Goal: Find specific page/section: Find specific page/section

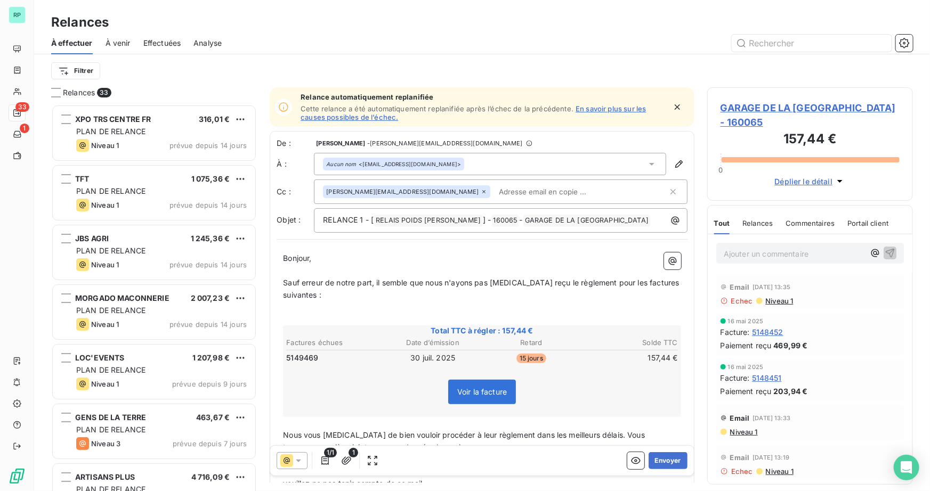
scroll to position [379, 198]
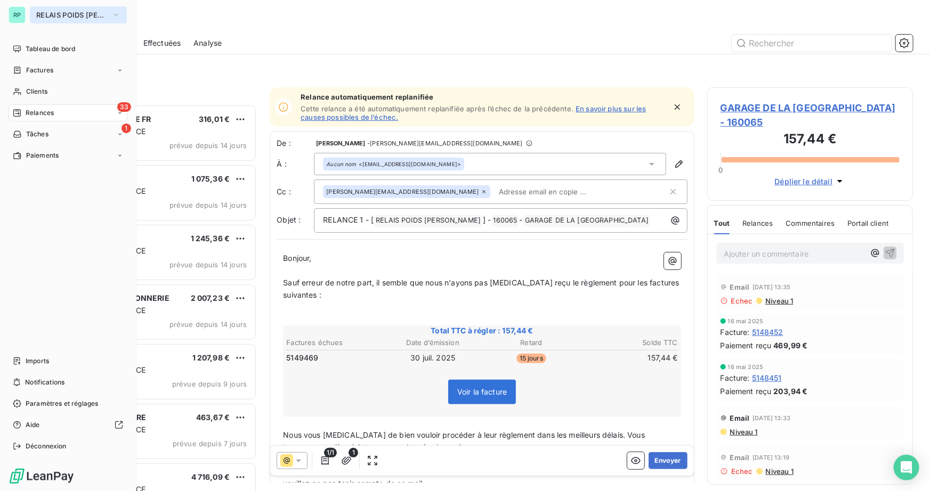
click at [77, 14] on span "RELAIS POIDS [PERSON_NAME]" at bounding box center [71, 15] width 71 height 9
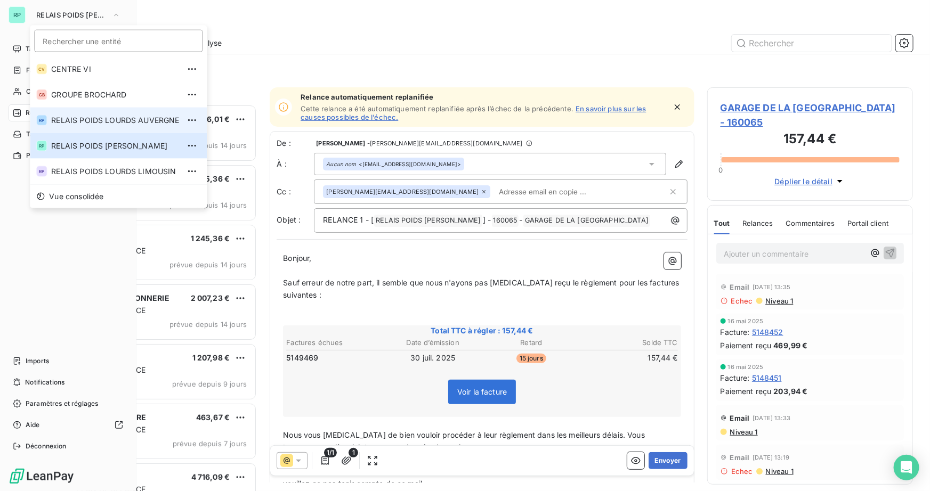
click at [117, 125] on span "RELAIS POIDS LOURDS AUVERGNE" at bounding box center [115, 120] width 128 height 11
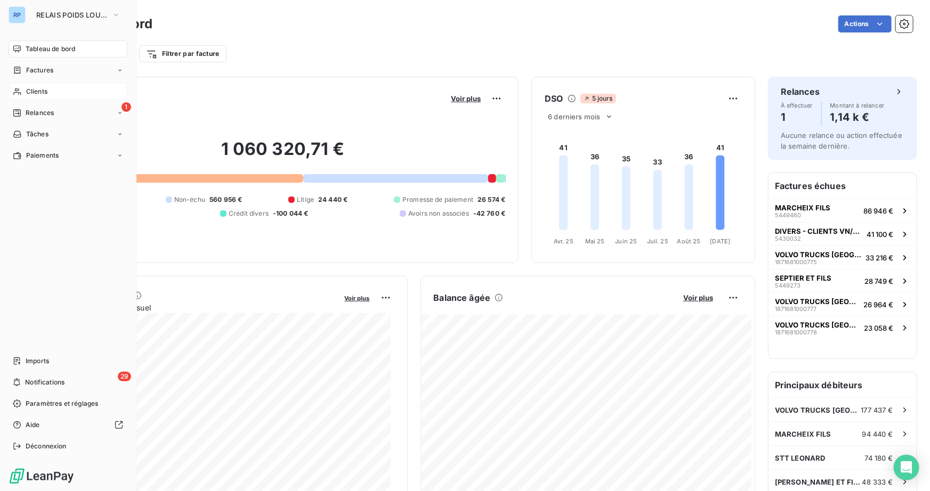
click at [33, 90] on span "Clients" at bounding box center [36, 92] width 21 height 10
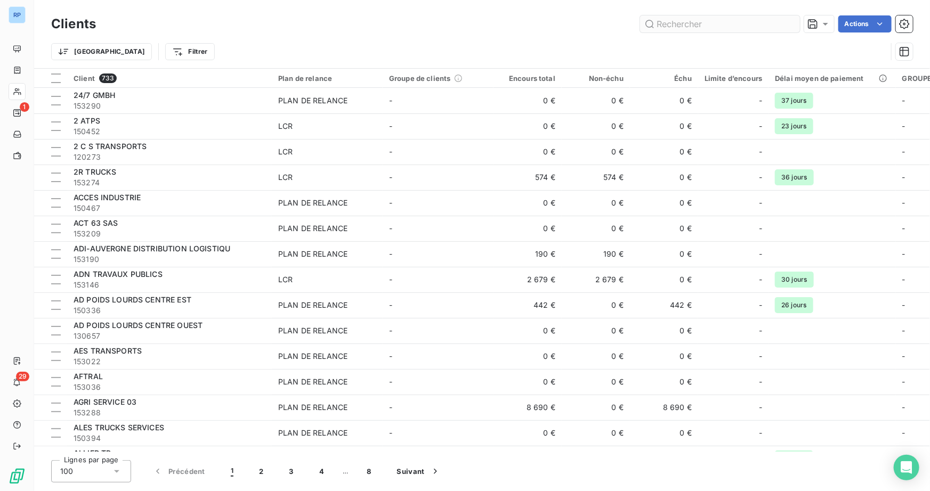
click at [669, 25] on input "text" at bounding box center [720, 23] width 160 height 17
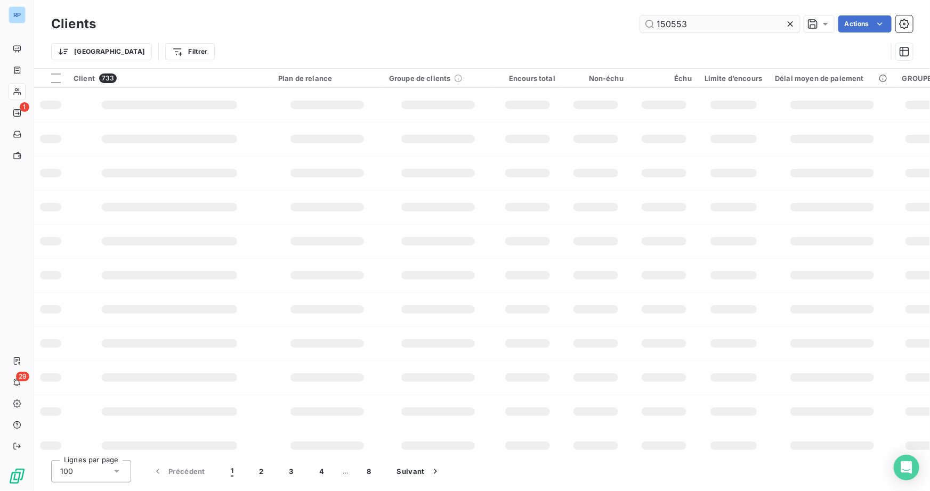
type input "150553"
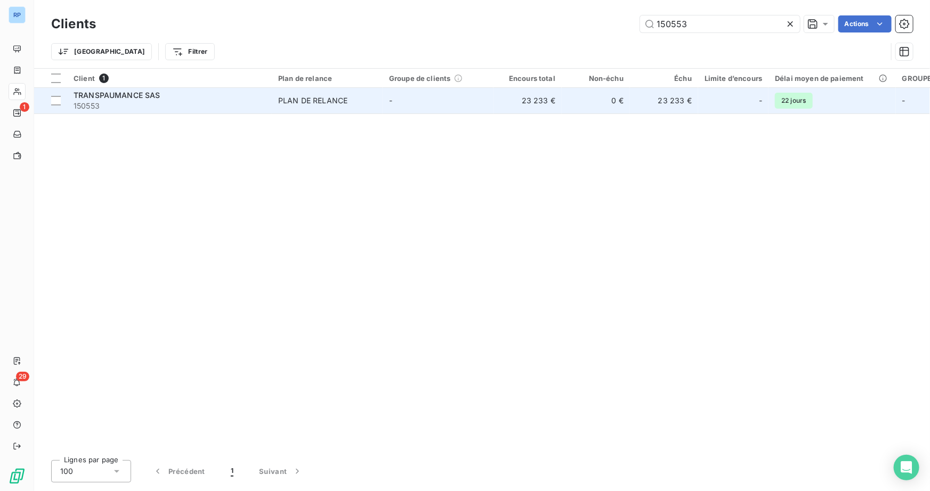
click at [150, 98] on span "TRANSPAUMANCE SAS" at bounding box center [117, 95] width 87 height 9
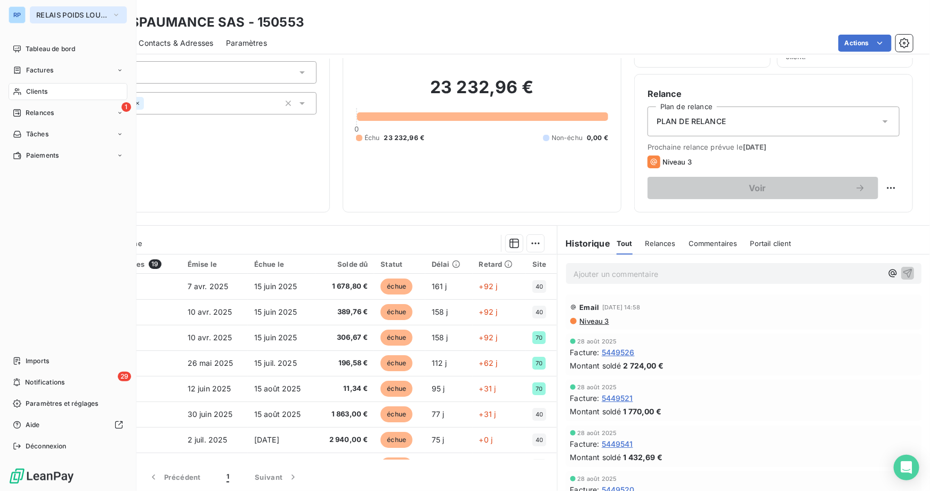
click at [101, 13] on span "RELAIS POIDS LOURDS AUVERGNE" at bounding box center [71, 15] width 71 height 9
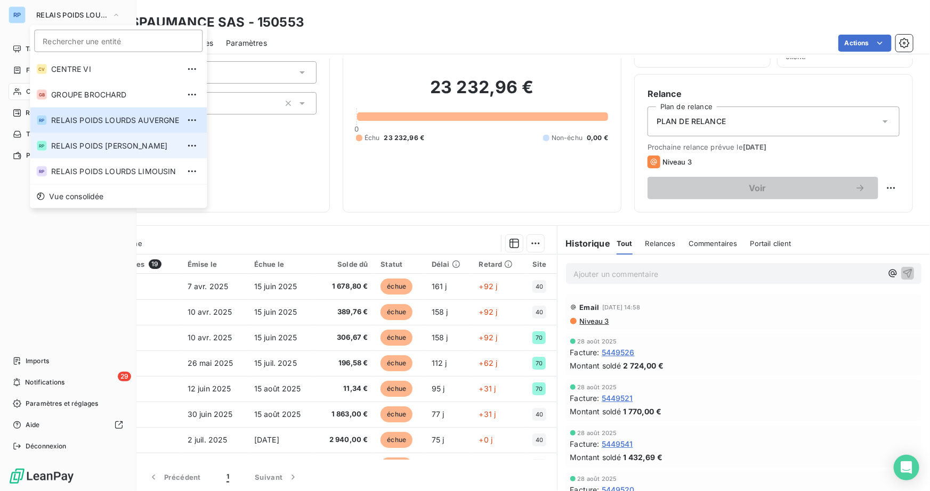
click at [134, 142] on span "RELAIS POIDS [PERSON_NAME]" at bounding box center [115, 146] width 128 height 11
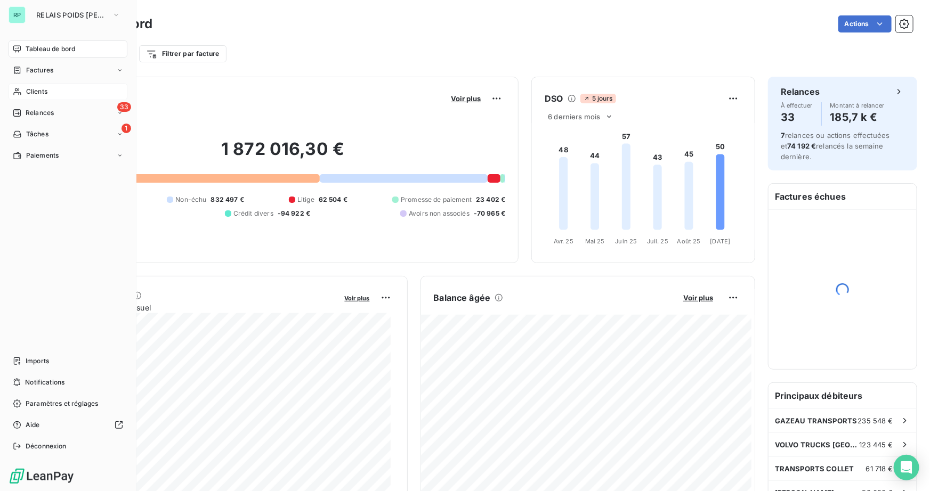
click at [46, 94] on span "Clients" at bounding box center [36, 92] width 21 height 10
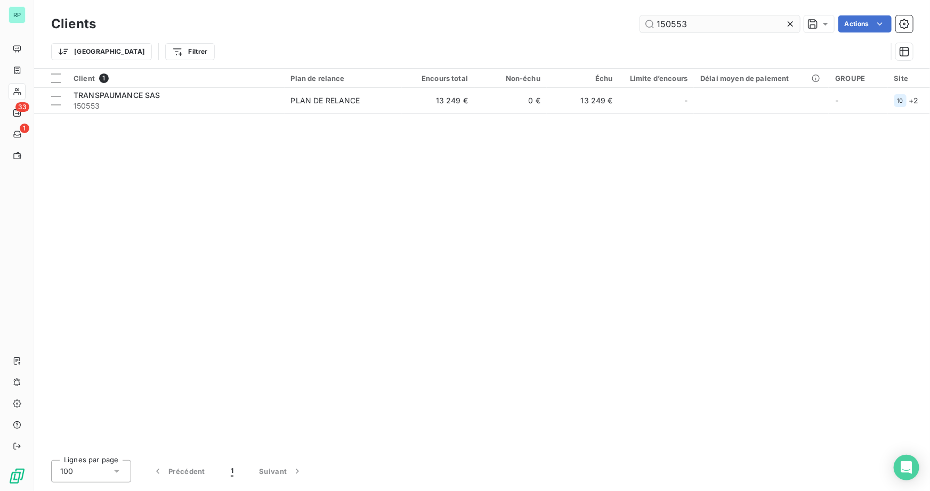
click at [688, 25] on input "150553" at bounding box center [720, 23] width 160 height 17
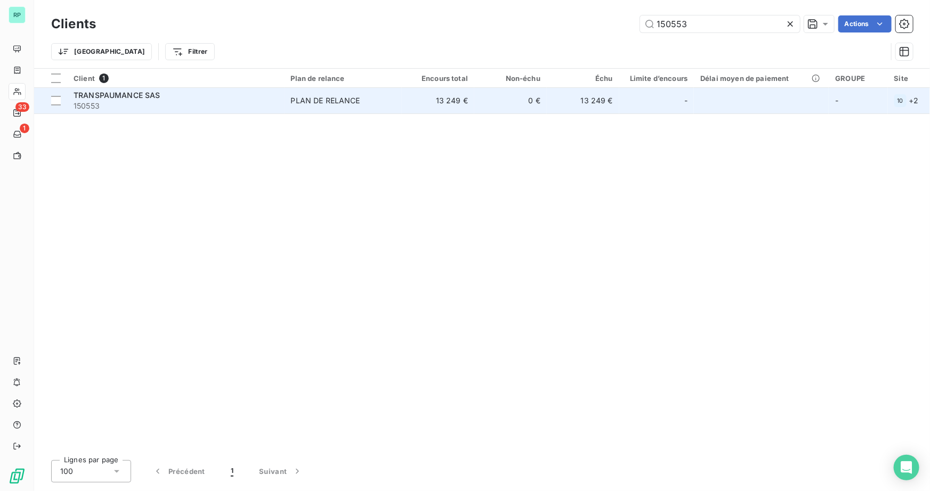
click at [101, 96] on span "TRANSPAUMANCE SAS" at bounding box center [117, 95] width 87 height 9
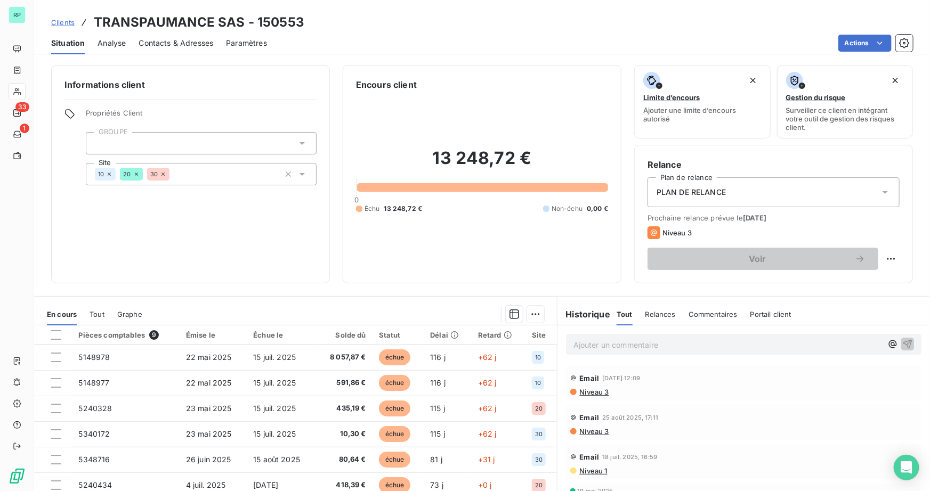
click at [906, 42] on html "RP 33 1 Clients TRANSPAUMANCE SAS - 150553 Situation Analyse Contacts & Adresse…" at bounding box center [465, 245] width 930 height 491
click at [906, 42] on icon "button" at bounding box center [904, 43] width 11 height 11
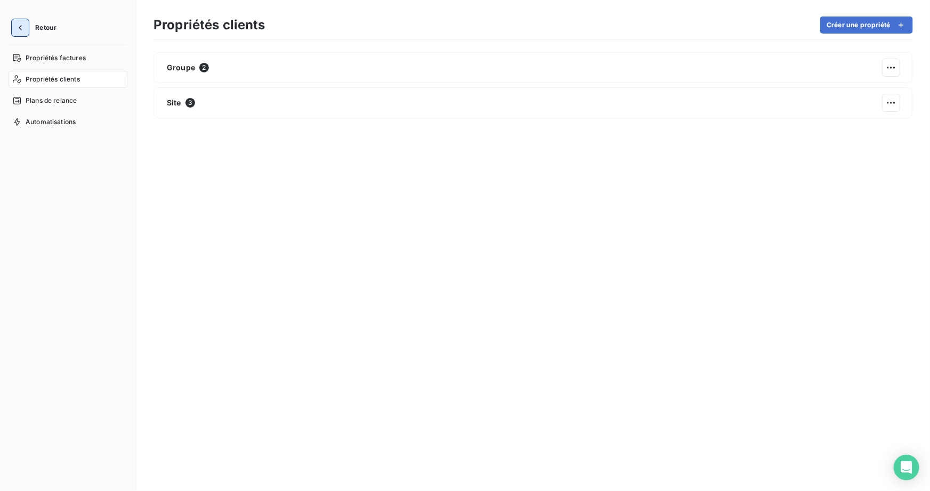
click at [24, 27] on icon "button" at bounding box center [20, 27] width 11 height 11
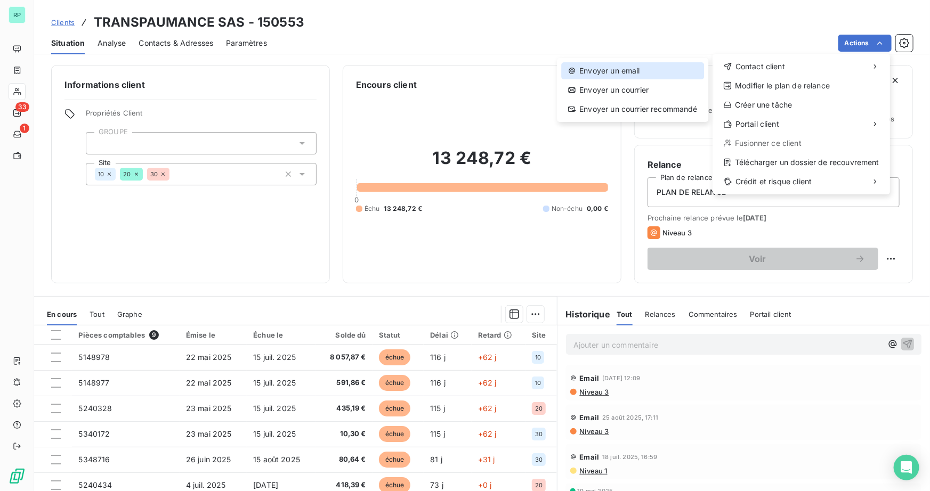
click at [644, 74] on div "Envoyer un email" at bounding box center [632, 70] width 143 height 17
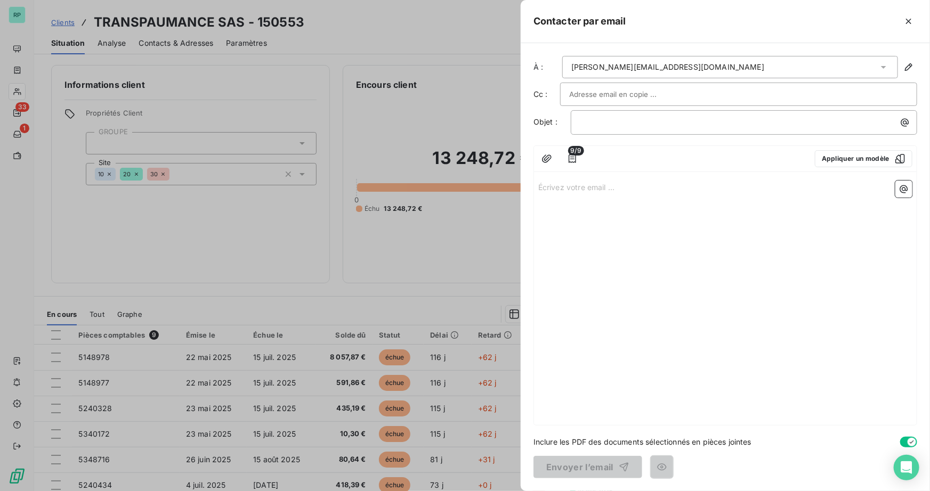
click at [727, 66] on div "[PERSON_NAME][EMAIL_ADDRESS][DOMAIN_NAME]" at bounding box center [730, 67] width 336 height 22
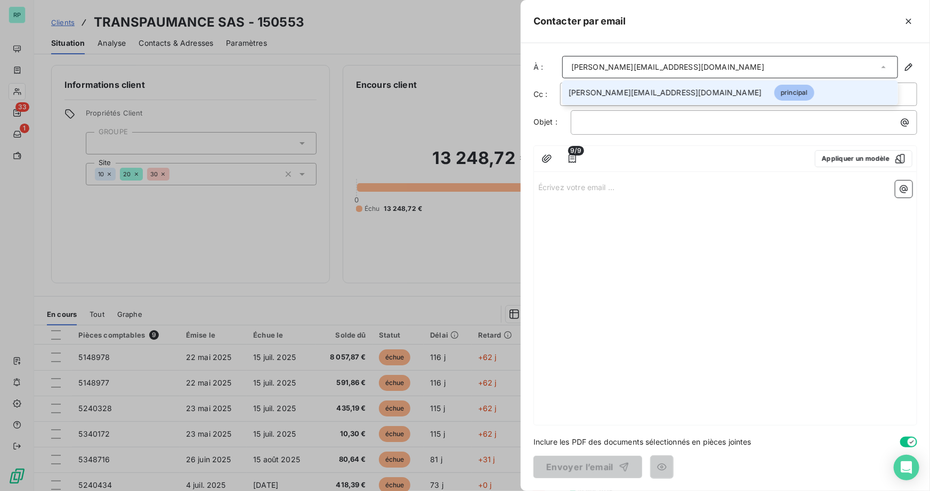
click at [704, 151] on div at bounding box center [697, 158] width 217 height 17
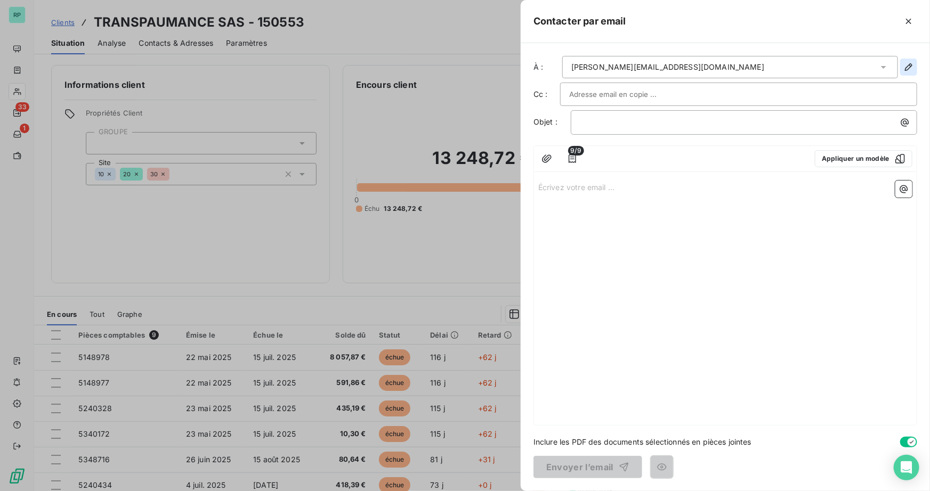
click at [908, 66] on icon "button" at bounding box center [908, 66] width 7 height 7
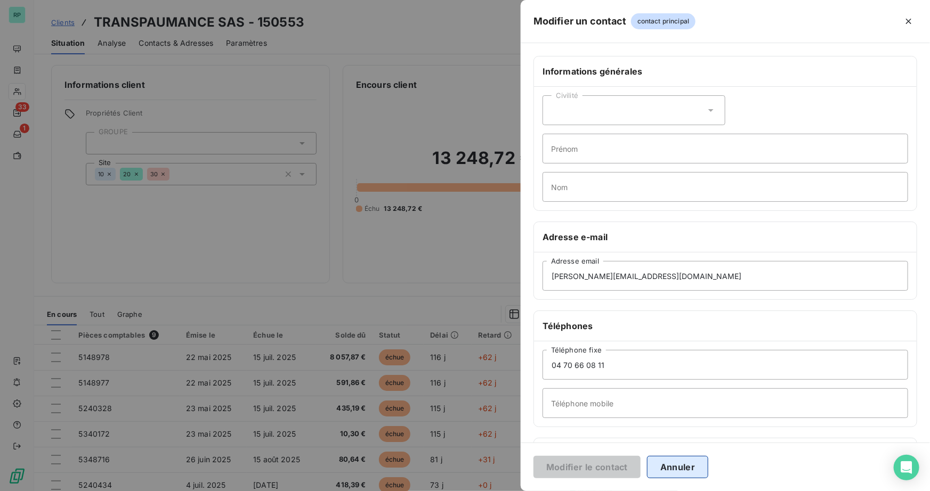
click at [693, 476] on div "Modifier le contact Annuler" at bounding box center [725, 467] width 409 height 49
click at [693, 474] on button "Annuler" at bounding box center [677, 467] width 61 height 22
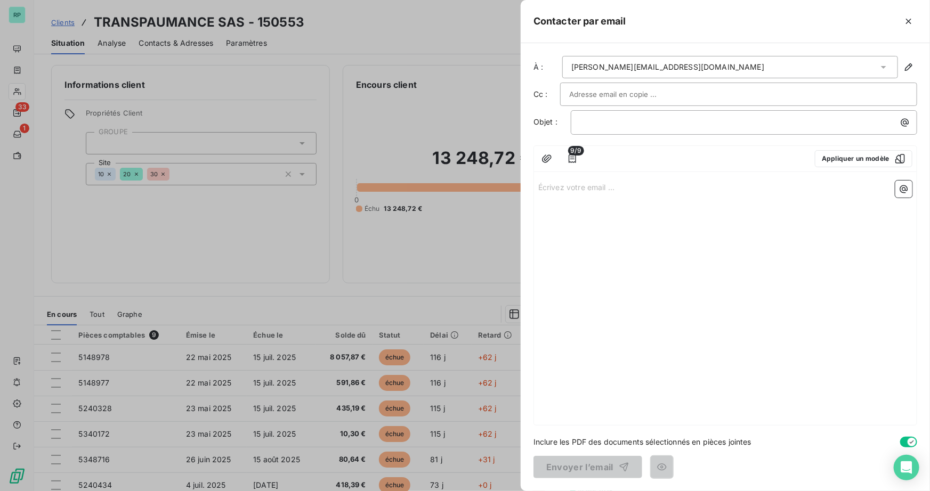
click at [693, 63] on div "[PERSON_NAME][EMAIL_ADDRESS][DOMAIN_NAME]" at bounding box center [730, 67] width 336 height 22
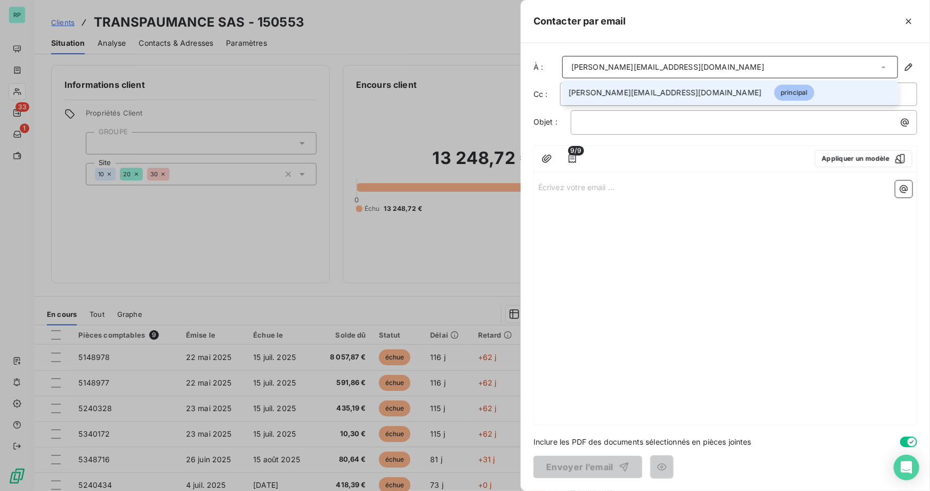
click at [699, 185] on p "Écrivez votre email ... ﻿" at bounding box center [725, 187] width 374 height 12
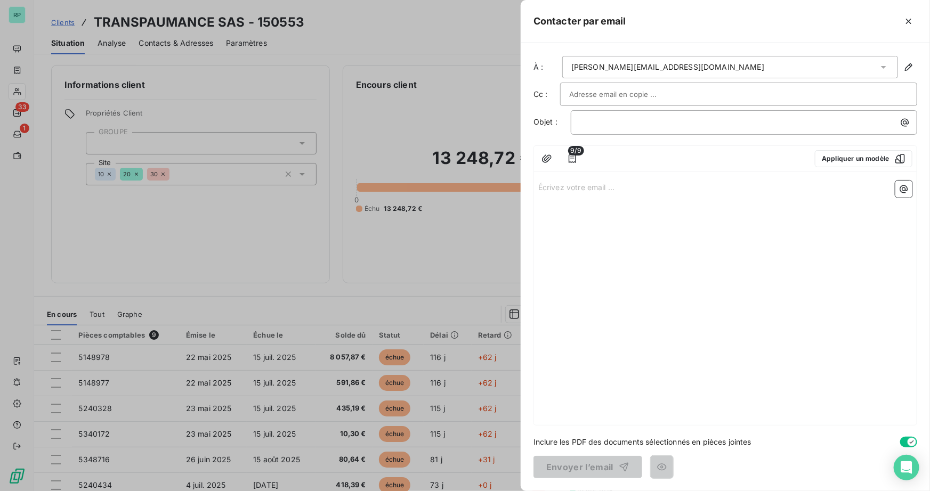
click at [670, 68] on div "[PERSON_NAME][EMAIL_ADDRESS][DOMAIN_NAME]" at bounding box center [667, 67] width 193 height 11
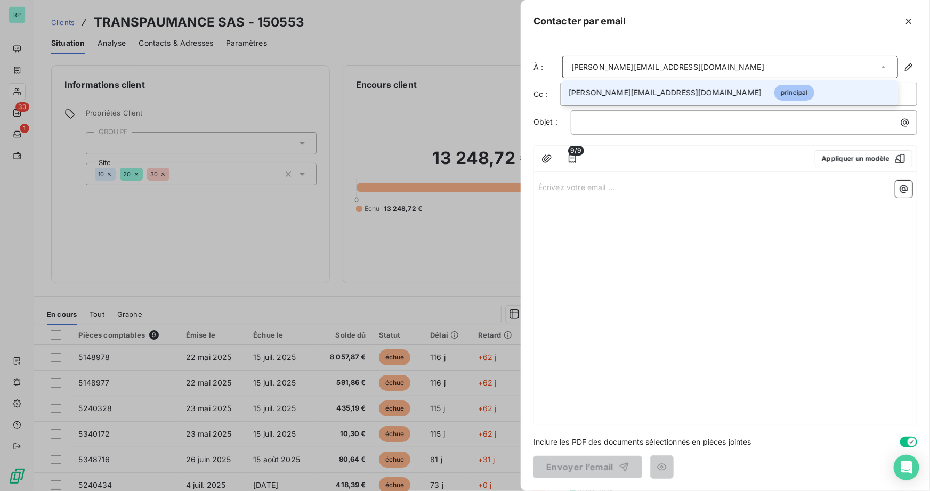
click at [883, 64] on icon at bounding box center [883, 67] width 11 height 11
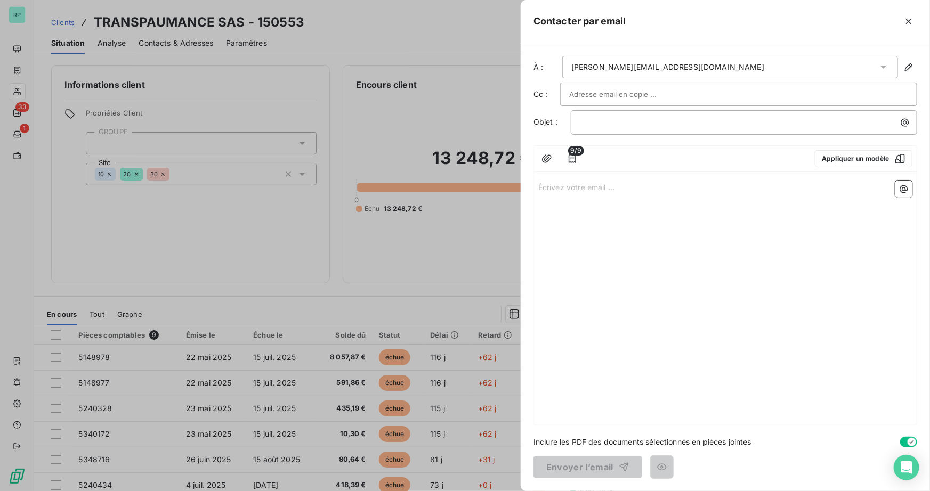
click at [881, 64] on icon at bounding box center [883, 67] width 11 height 11
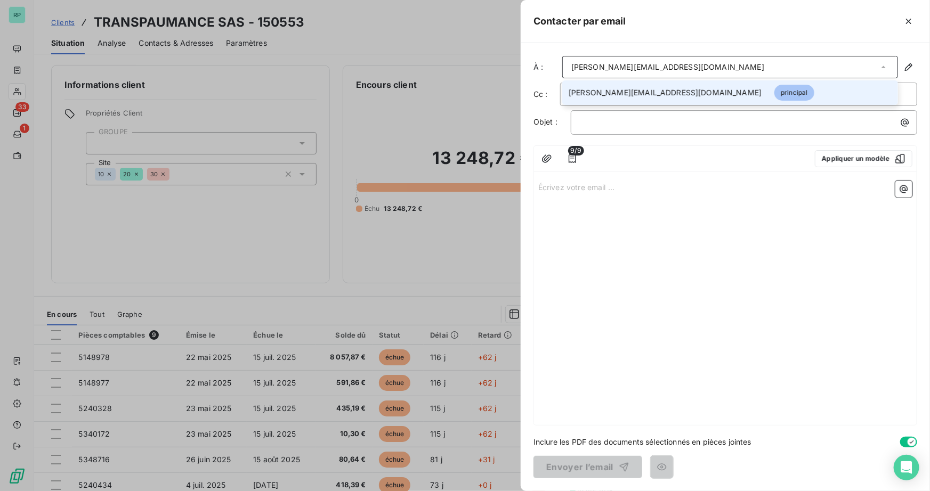
click at [789, 224] on div "Écrivez votre email ... ﻿" at bounding box center [725, 300] width 383 height 249
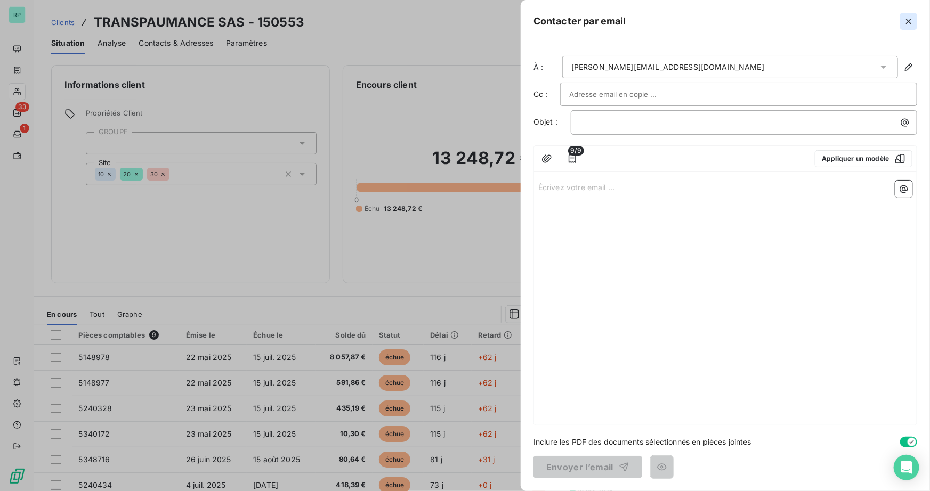
click at [910, 22] on icon "button" at bounding box center [908, 21] width 11 height 11
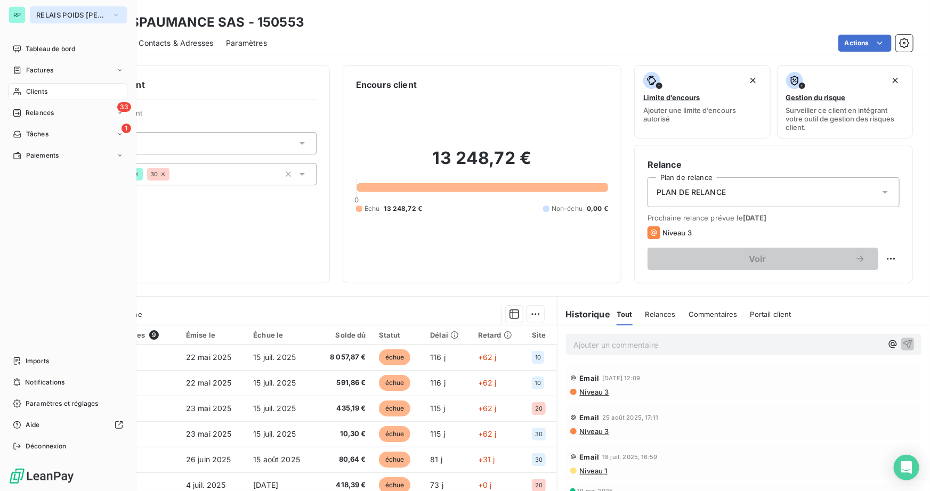
click at [52, 14] on span "RELAIS POIDS [PERSON_NAME]" at bounding box center [71, 15] width 71 height 9
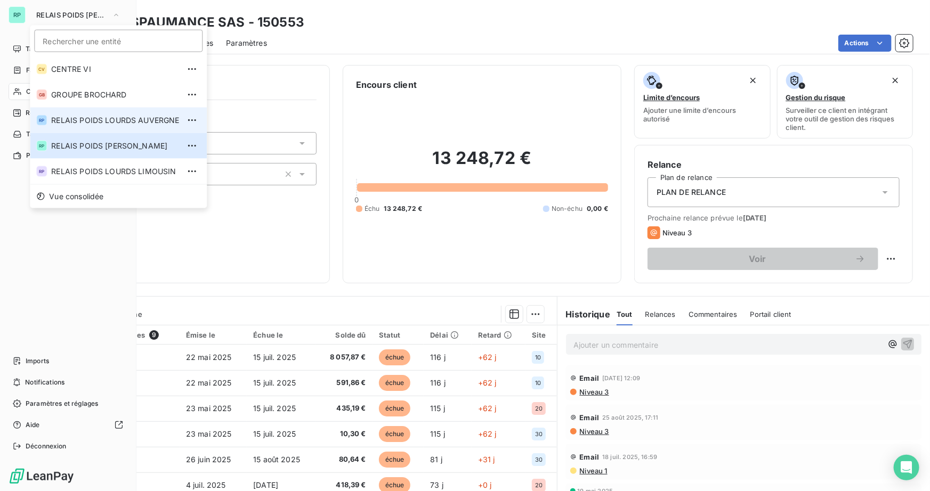
click at [154, 116] on span "RELAIS POIDS LOURDS AUVERGNE" at bounding box center [115, 120] width 128 height 11
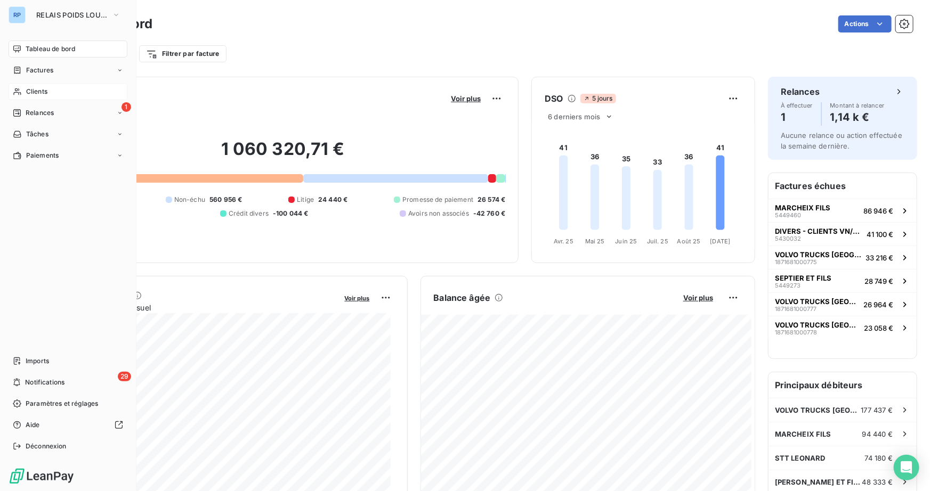
click at [41, 89] on span "Clients" at bounding box center [36, 92] width 21 height 10
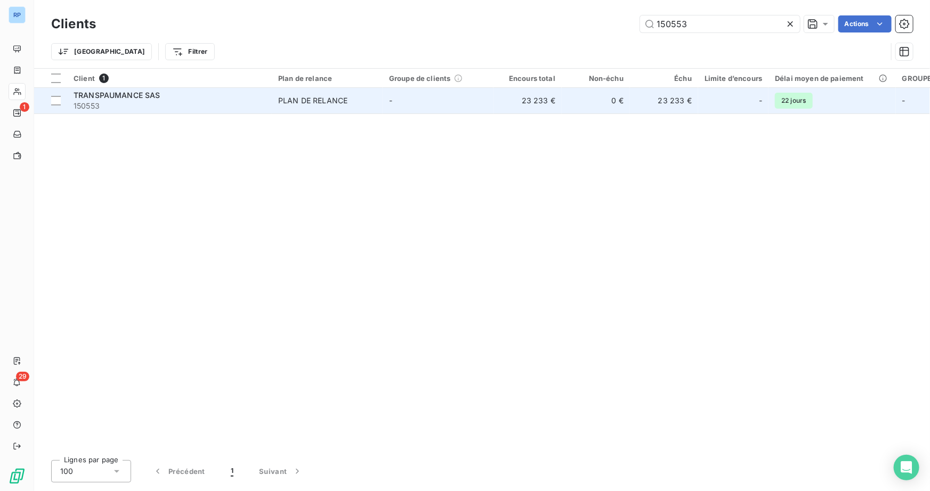
click at [133, 100] on div "TRANSPAUMANCE SAS" at bounding box center [170, 95] width 192 height 11
